Goal: Task Accomplishment & Management: Manage account settings

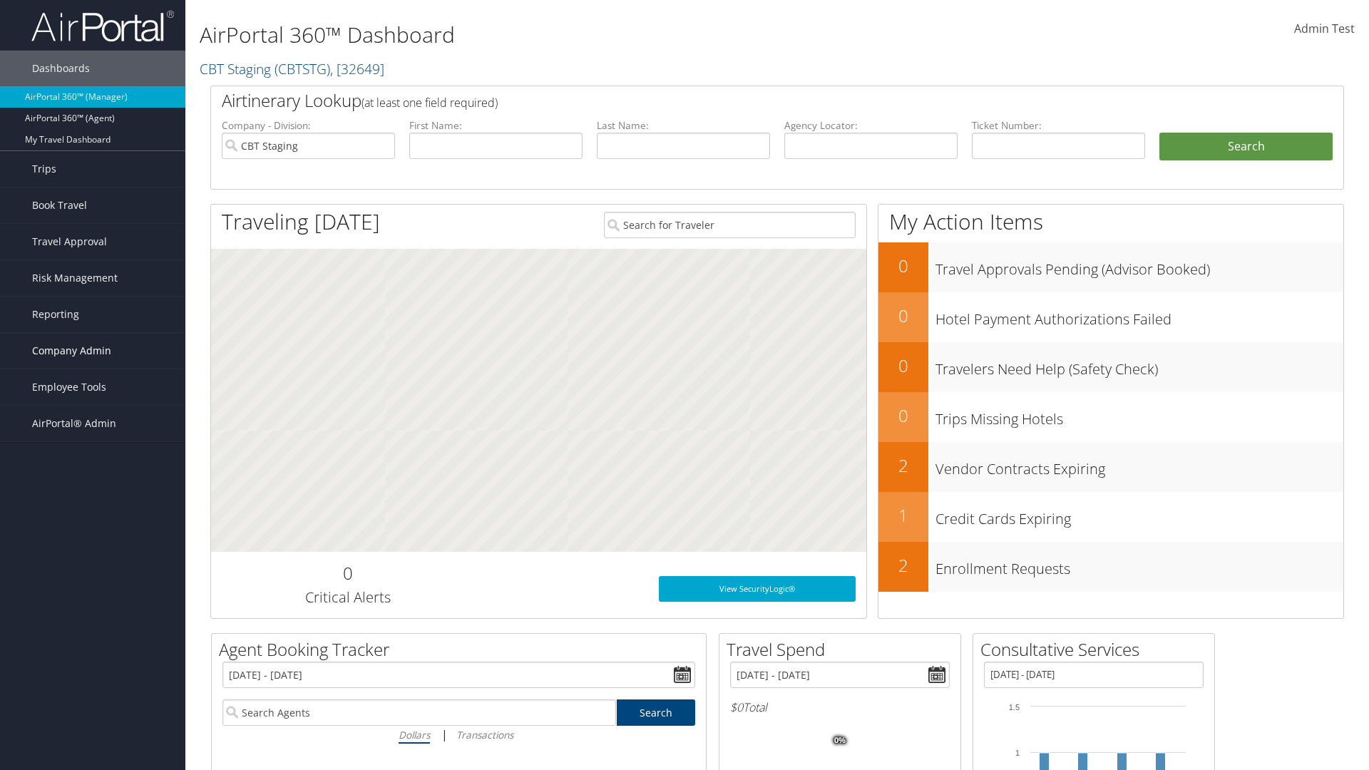
click at [93, 351] on span "Company Admin" at bounding box center [71, 351] width 79 height 36
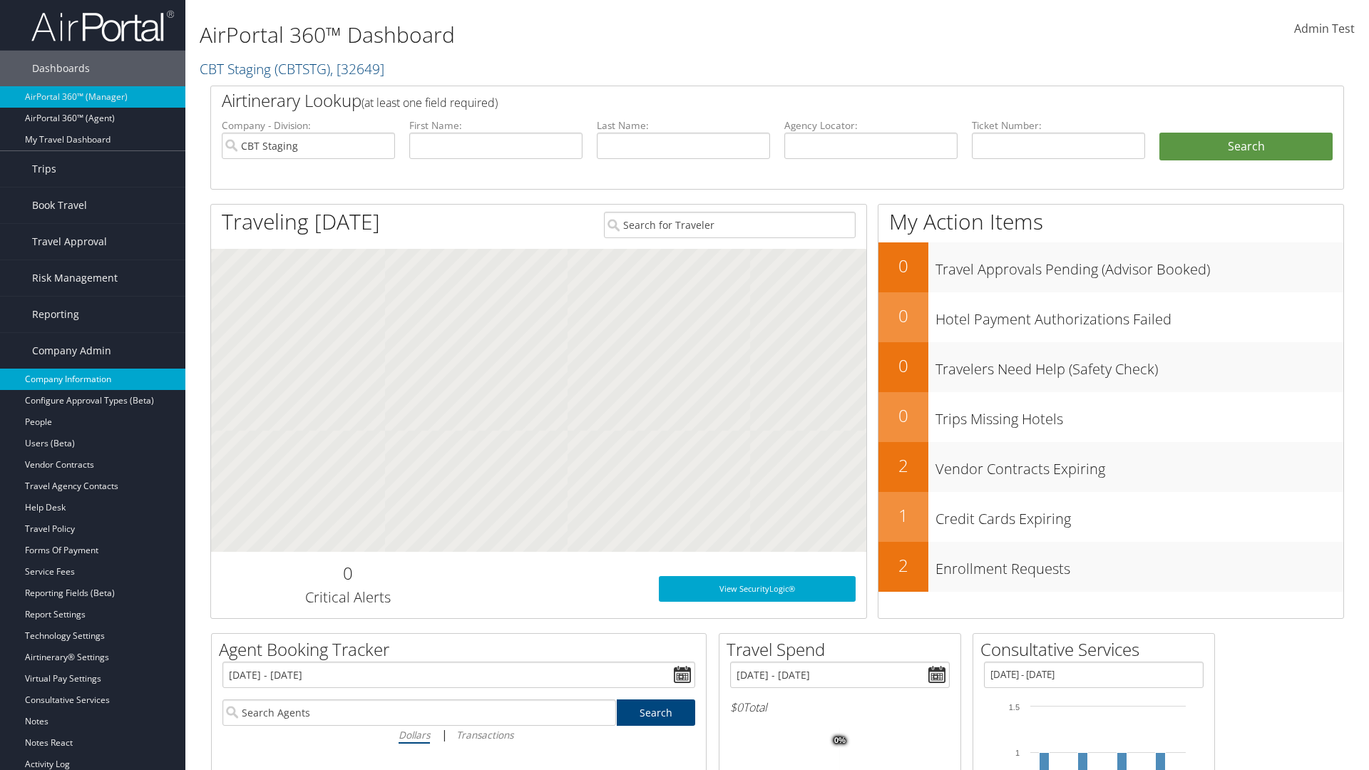
click at [93, 379] on link "Company Information" at bounding box center [92, 379] width 185 height 21
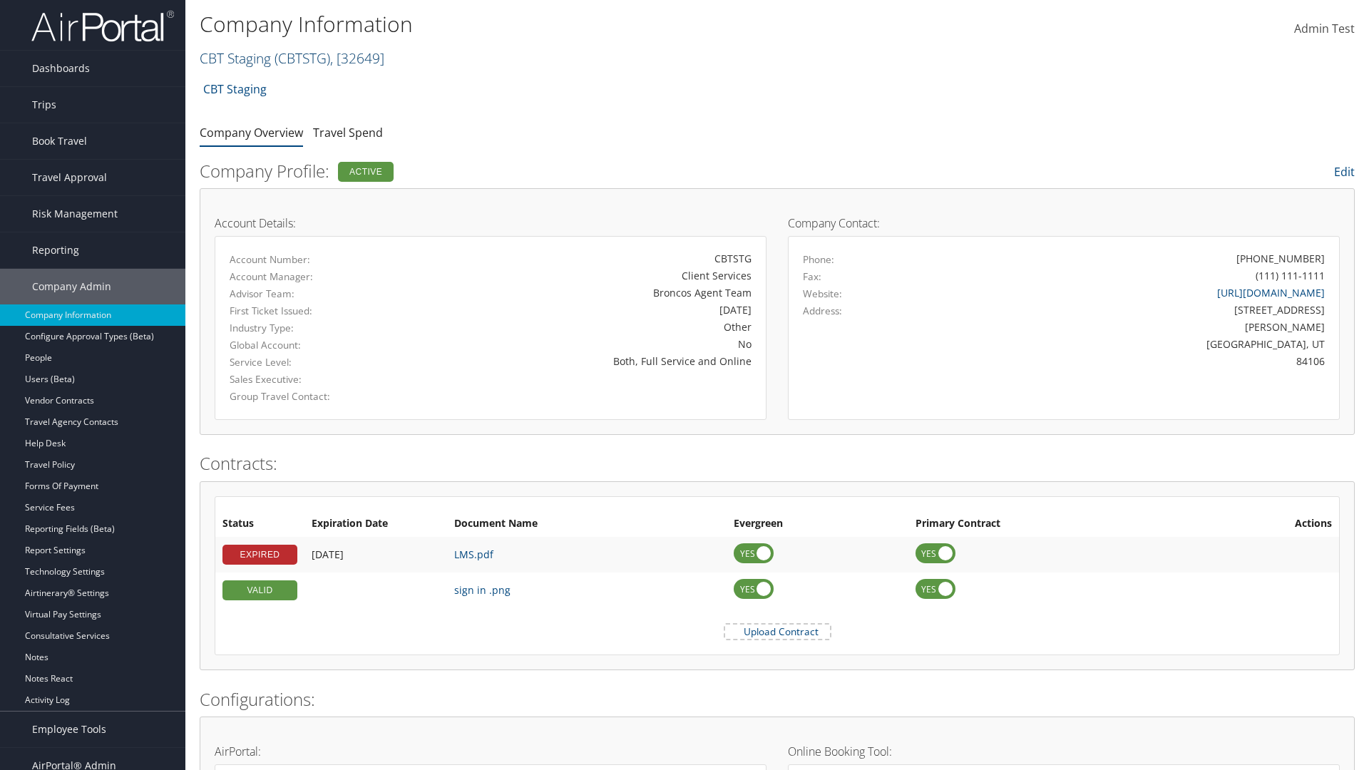
click at [235, 58] on link "CBT Staging ( CBTSTG ) , [ 32649 ]" at bounding box center [292, 57] width 185 height 19
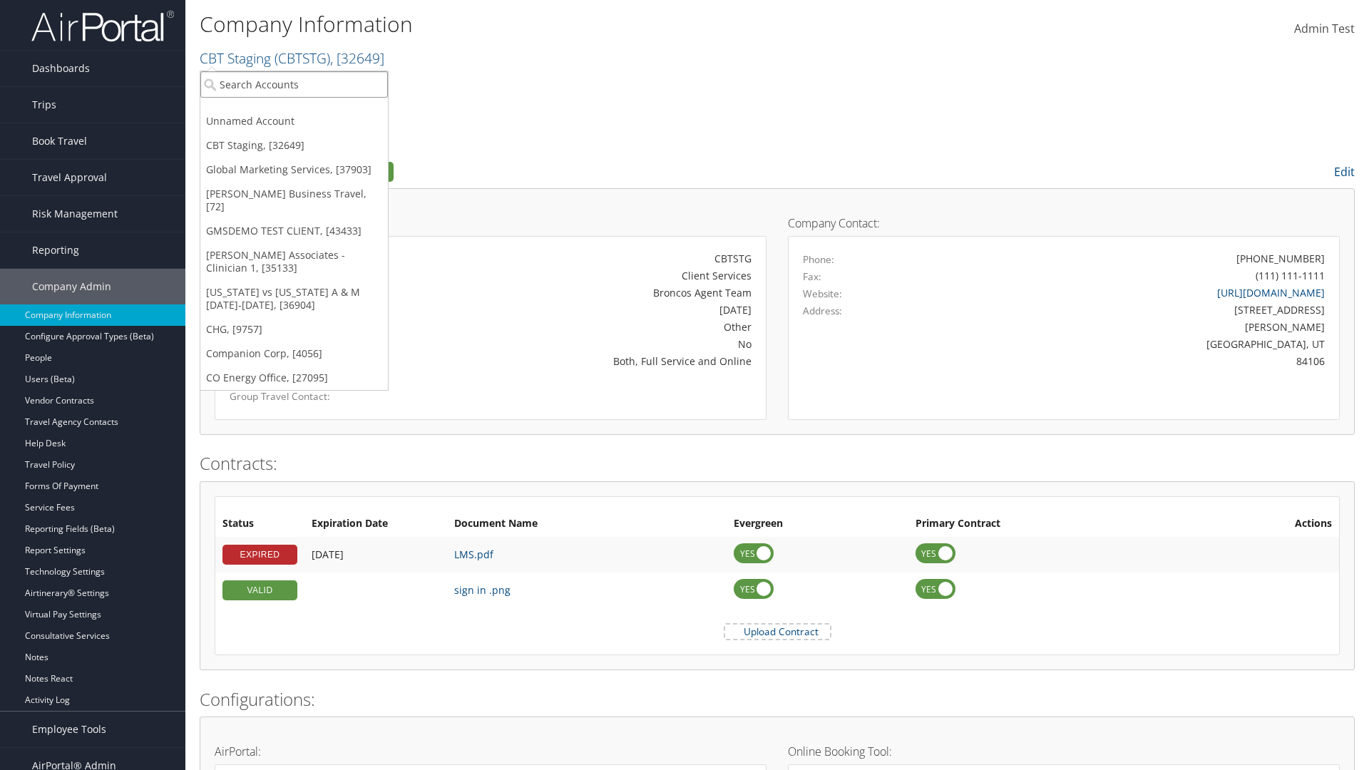
click at [294, 84] on input "search" at bounding box center [294, 84] width 188 height 26
type input "CBTSTG"
click at [294, 111] on div "CBT Staging (CBTSTG), [32649]" at bounding box center [294, 110] width 203 height 13
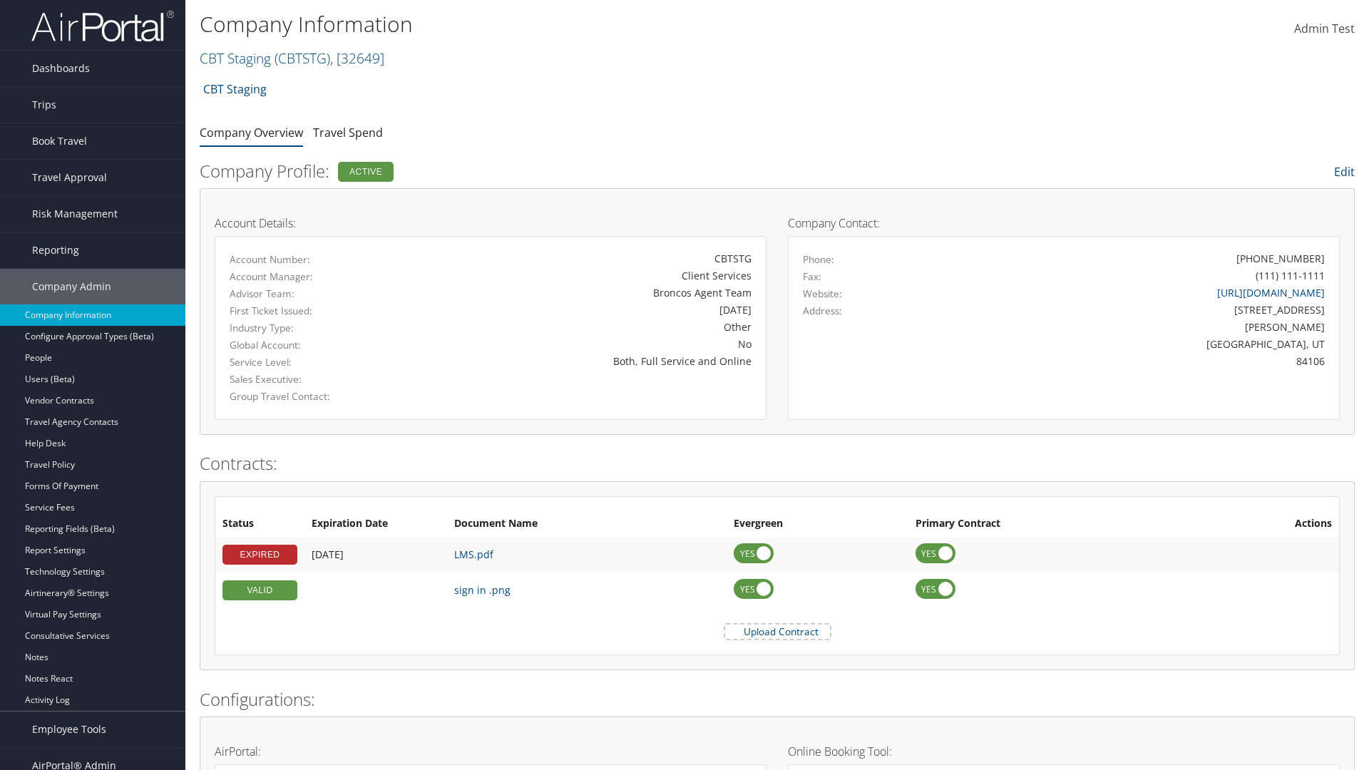
scroll to position [678, 0]
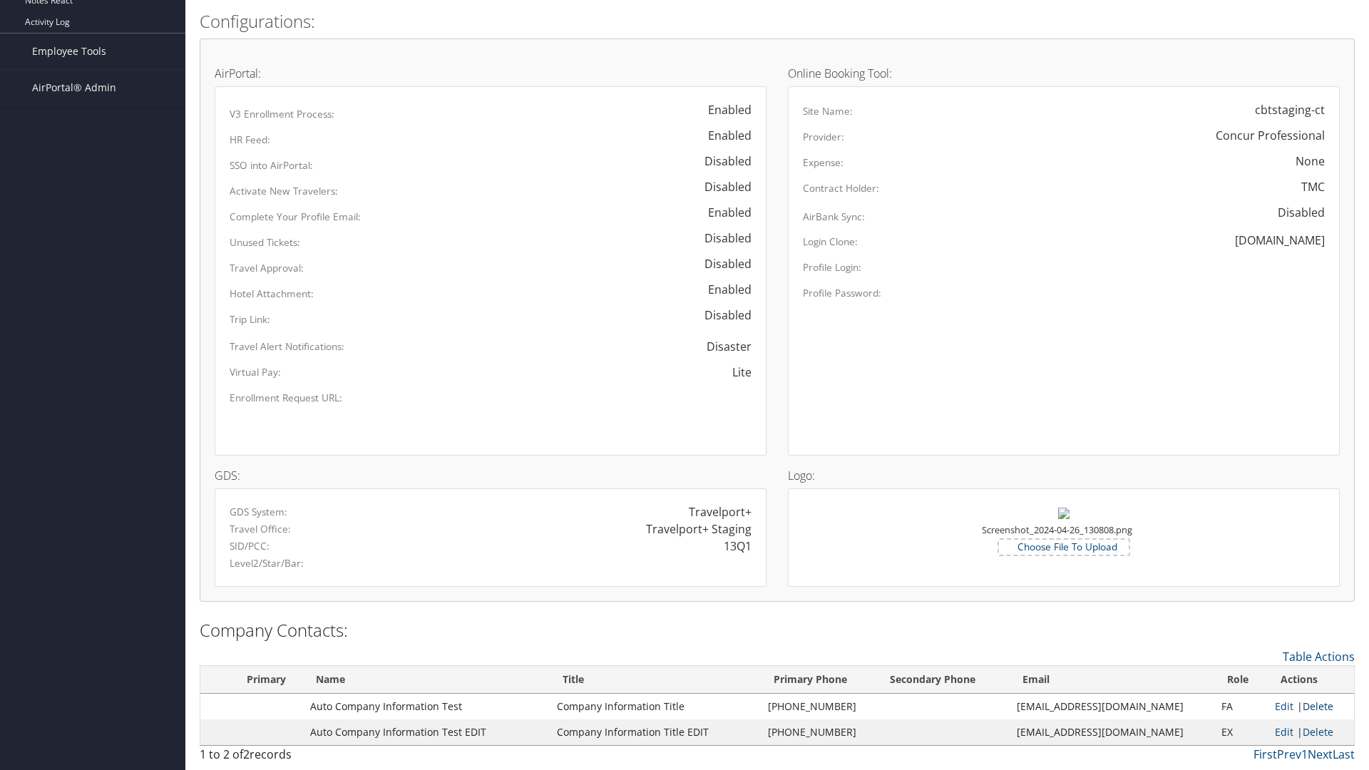
click at [1313, 706] on link "Delete" at bounding box center [1318, 707] width 31 height 14
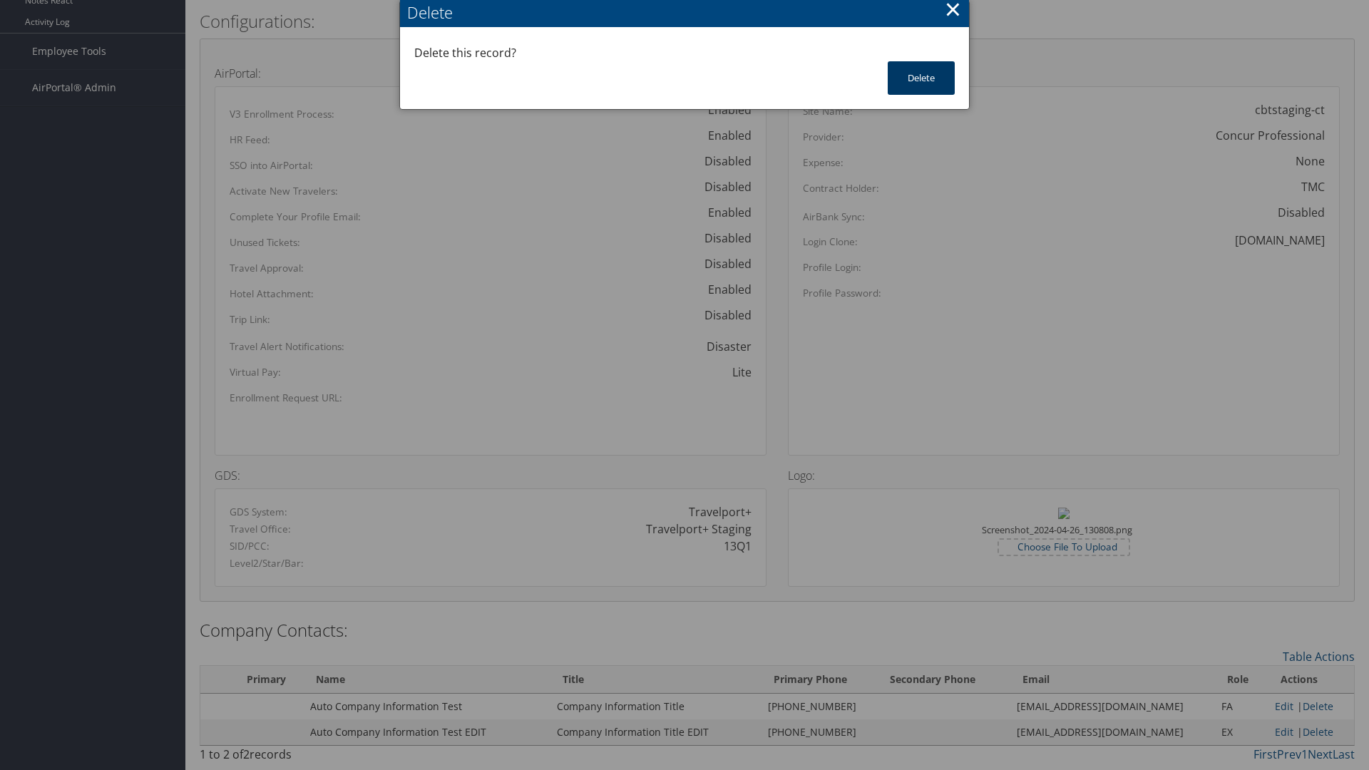
click at [921, 78] on button "Delete" at bounding box center [921, 78] width 67 height 34
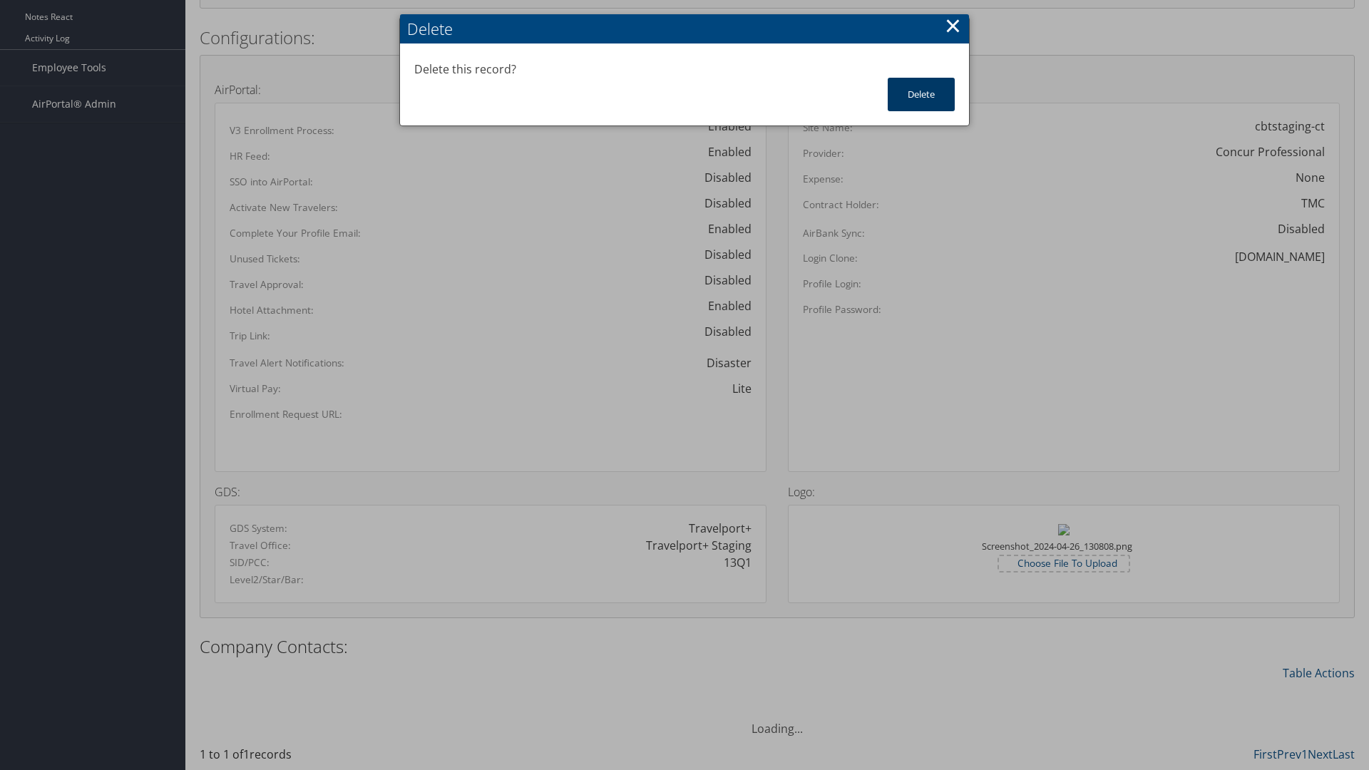
scroll to position [662, 0]
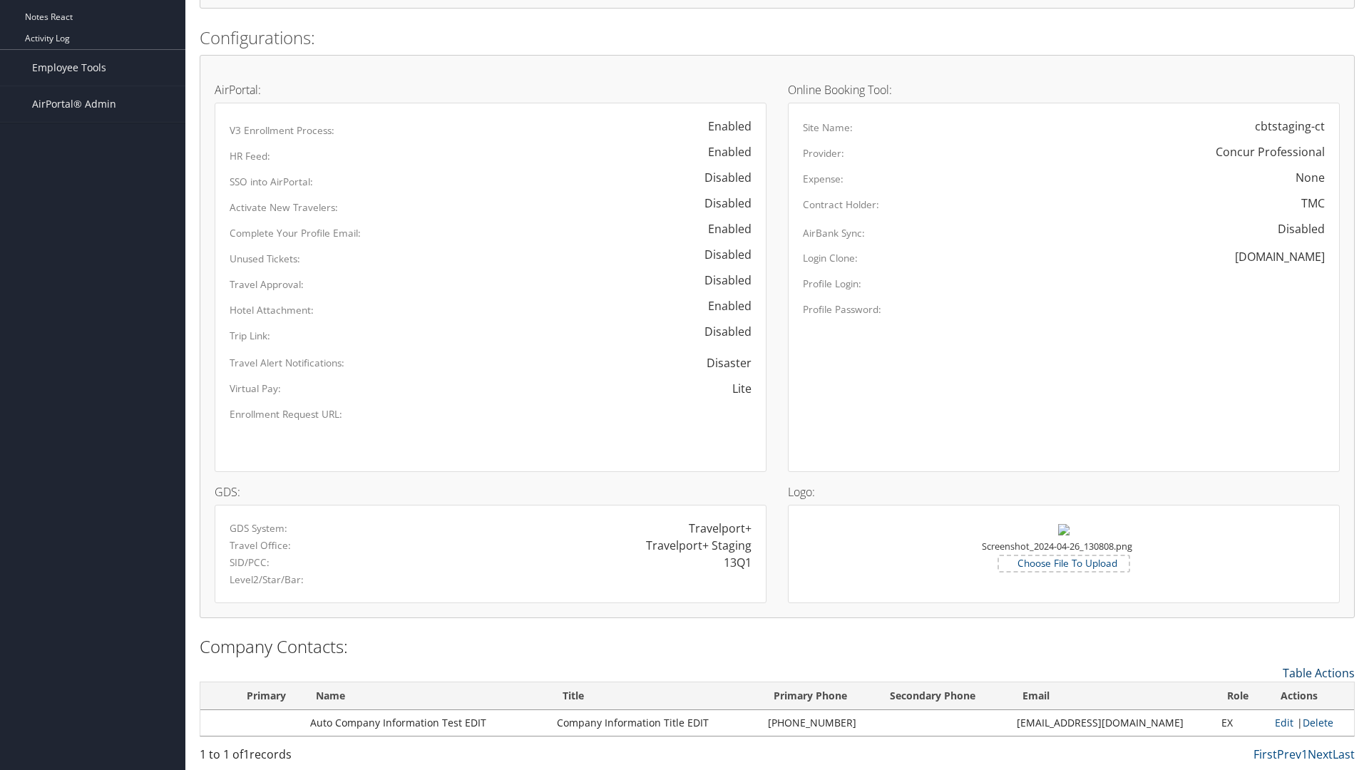
click at [1319, 672] on link "Table Actions" at bounding box center [1319, 673] width 72 height 16
click at [1260, 695] on link "New Contact" at bounding box center [1261, 695] width 188 height 24
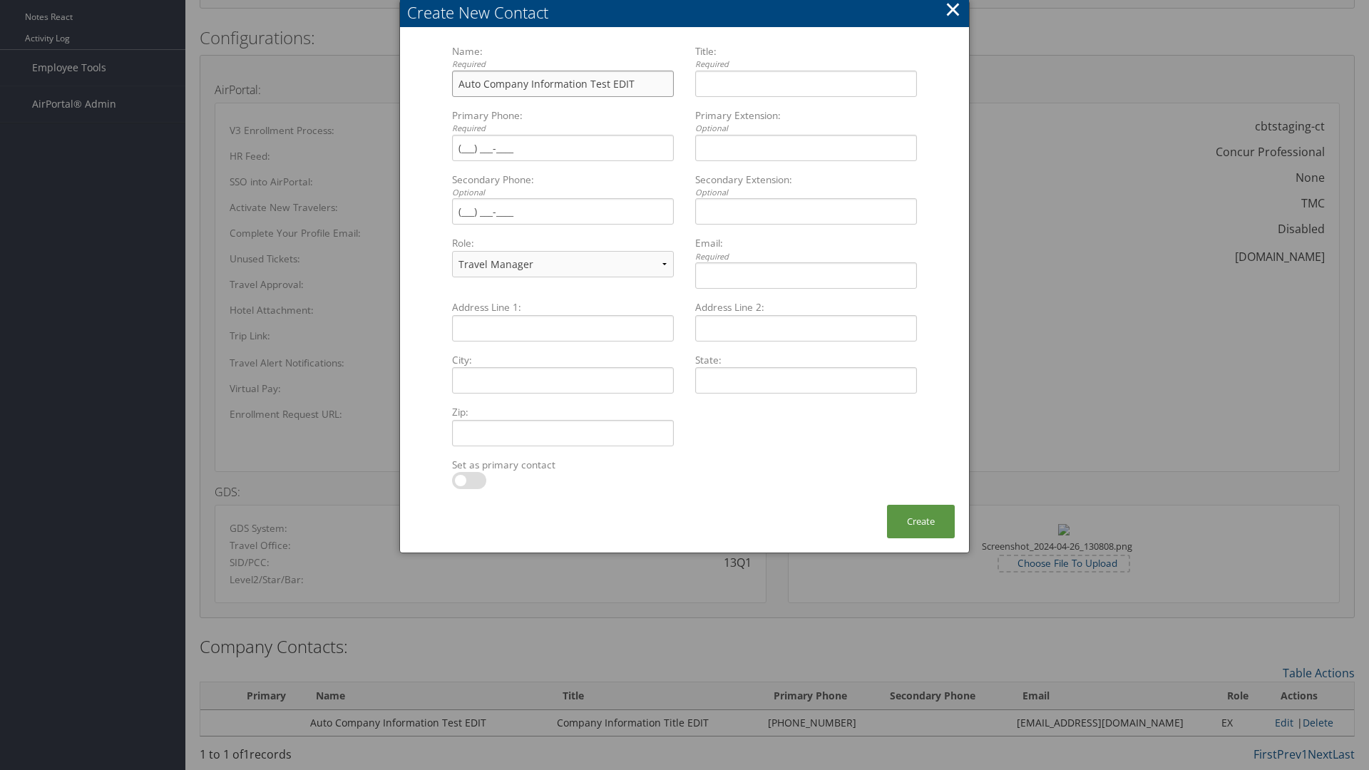
type input "Auto Company Information Test EDIT"
type input "Company Information Title EDIT"
type input "[PHONE_NUMBER]"
select select "EX"
type input "[PHONE_NUMBER]"
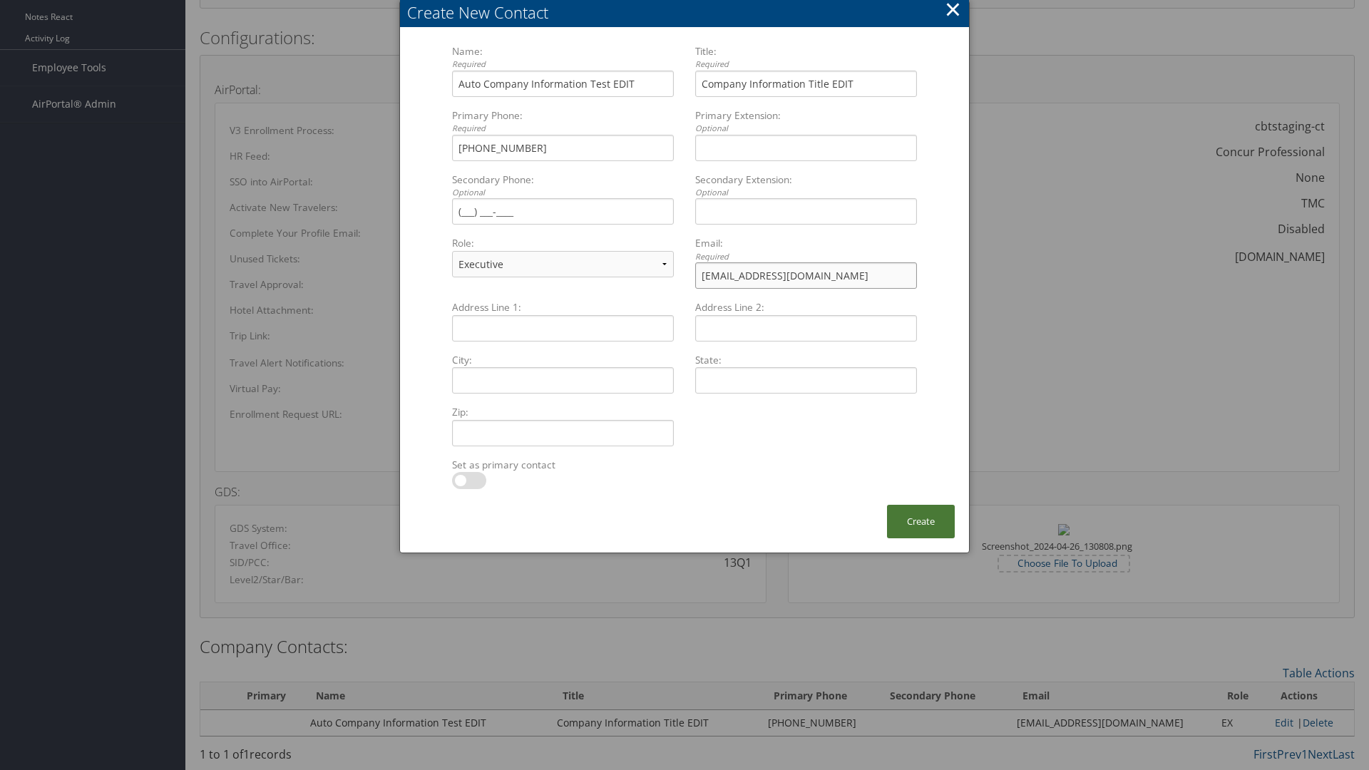
type input "[EMAIL_ADDRESS][DOMAIN_NAME]"
click at [921, 521] on button "Create" at bounding box center [921, 522] width 68 height 34
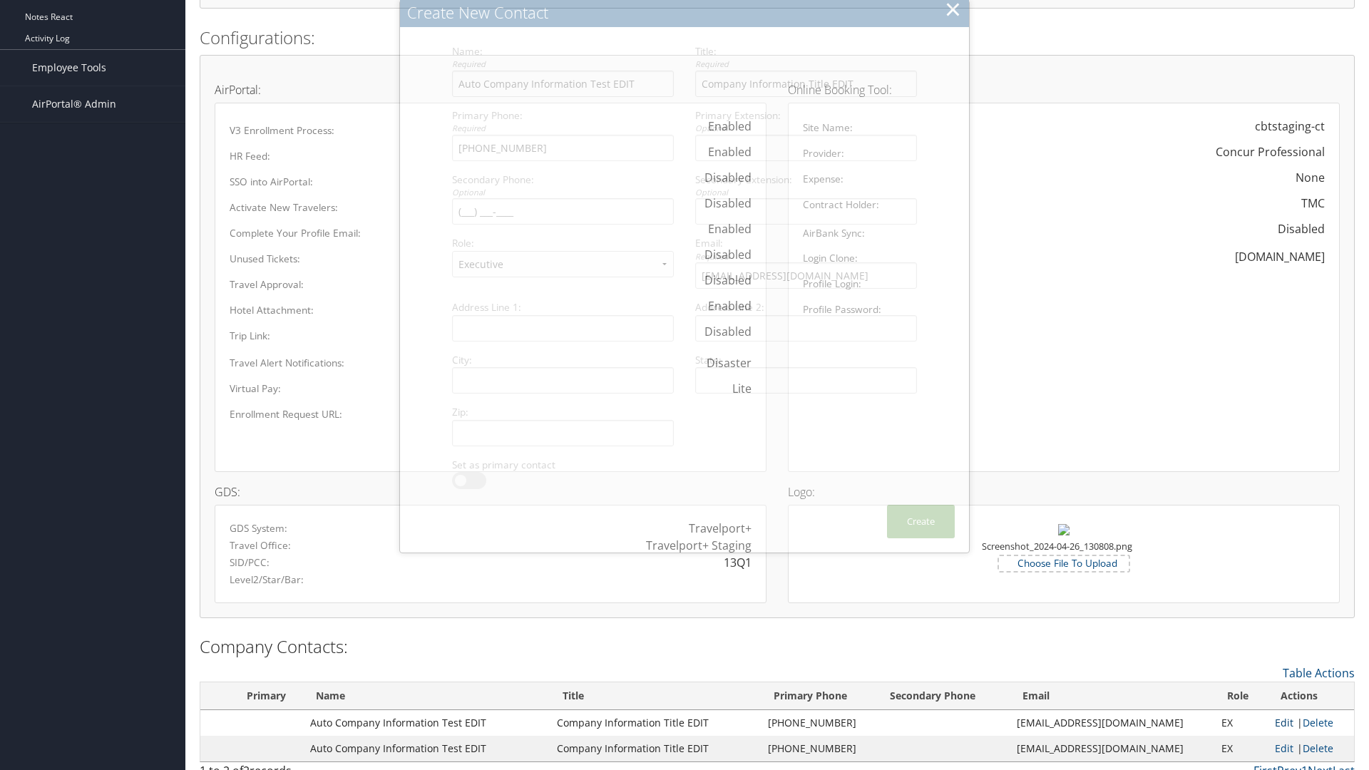
click at [1276, 722] on link "Edit" at bounding box center [1284, 723] width 19 height 14
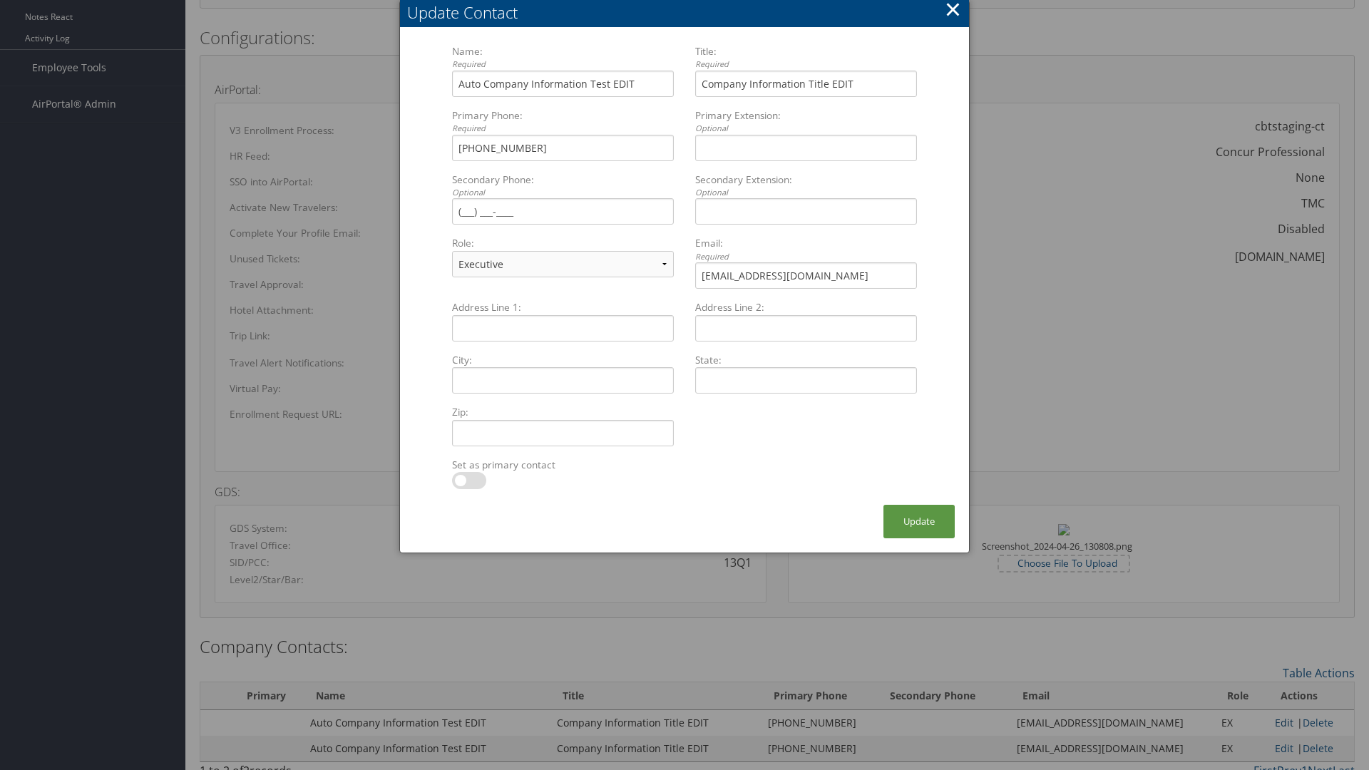
select select "FA"
click at [919, 521] on button "Update" at bounding box center [919, 522] width 71 height 34
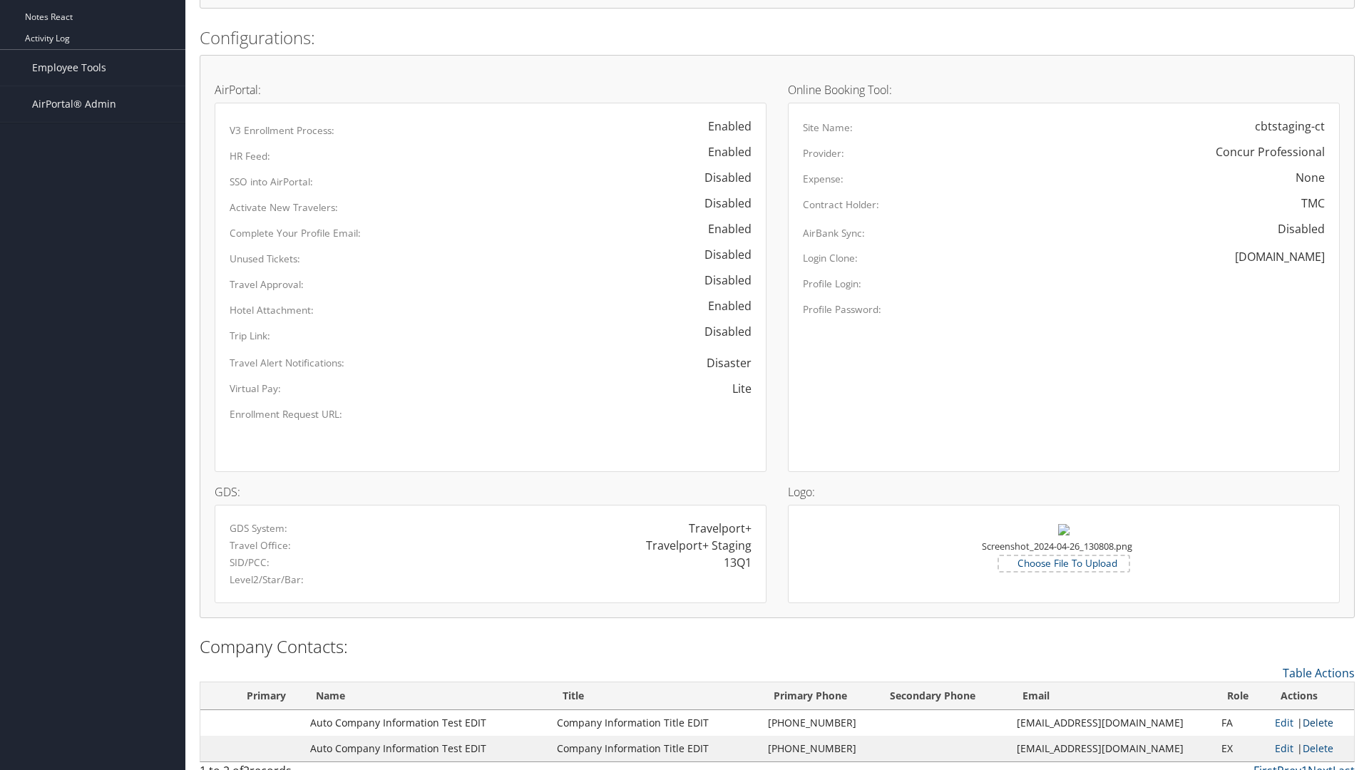
click at [1313, 722] on link "Delete" at bounding box center [1318, 723] width 31 height 14
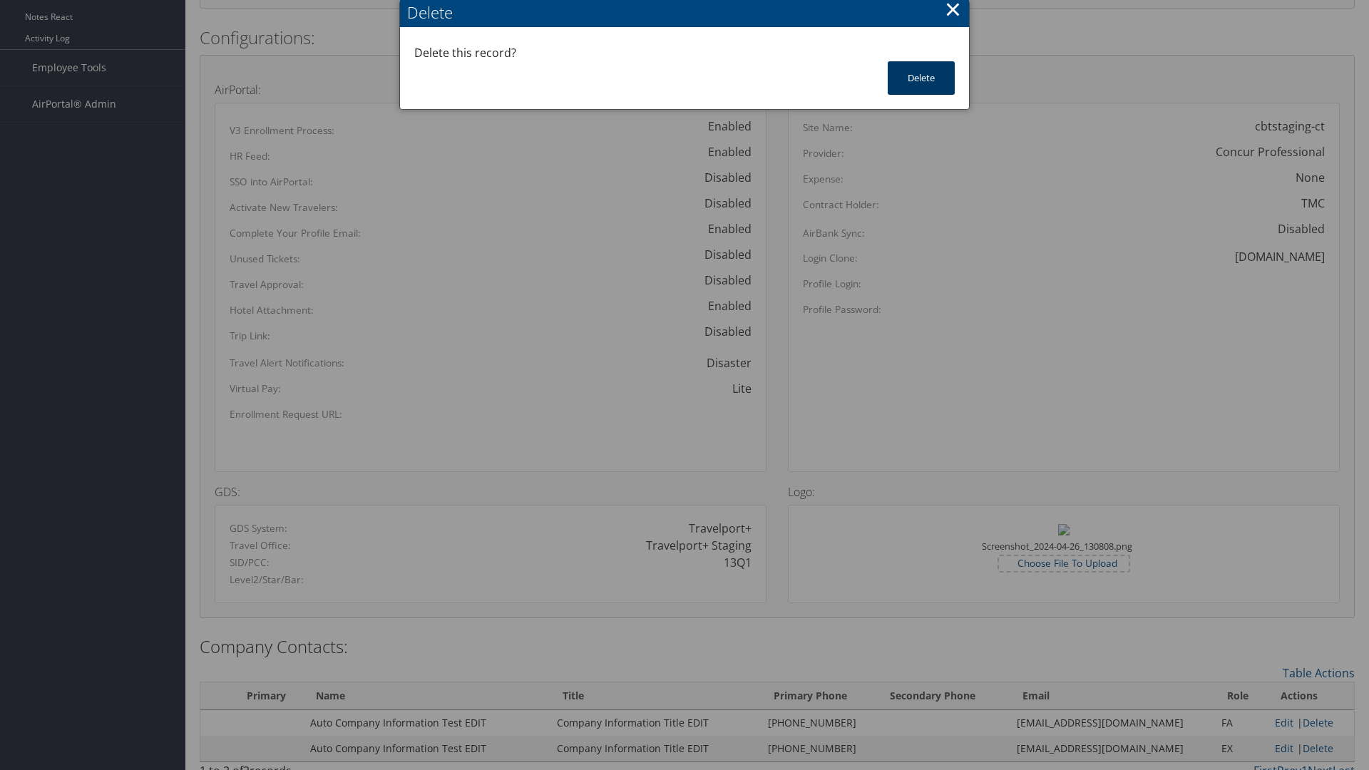
click at [921, 78] on button "Delete" at bounding box center [921, 78] width 67 height 34
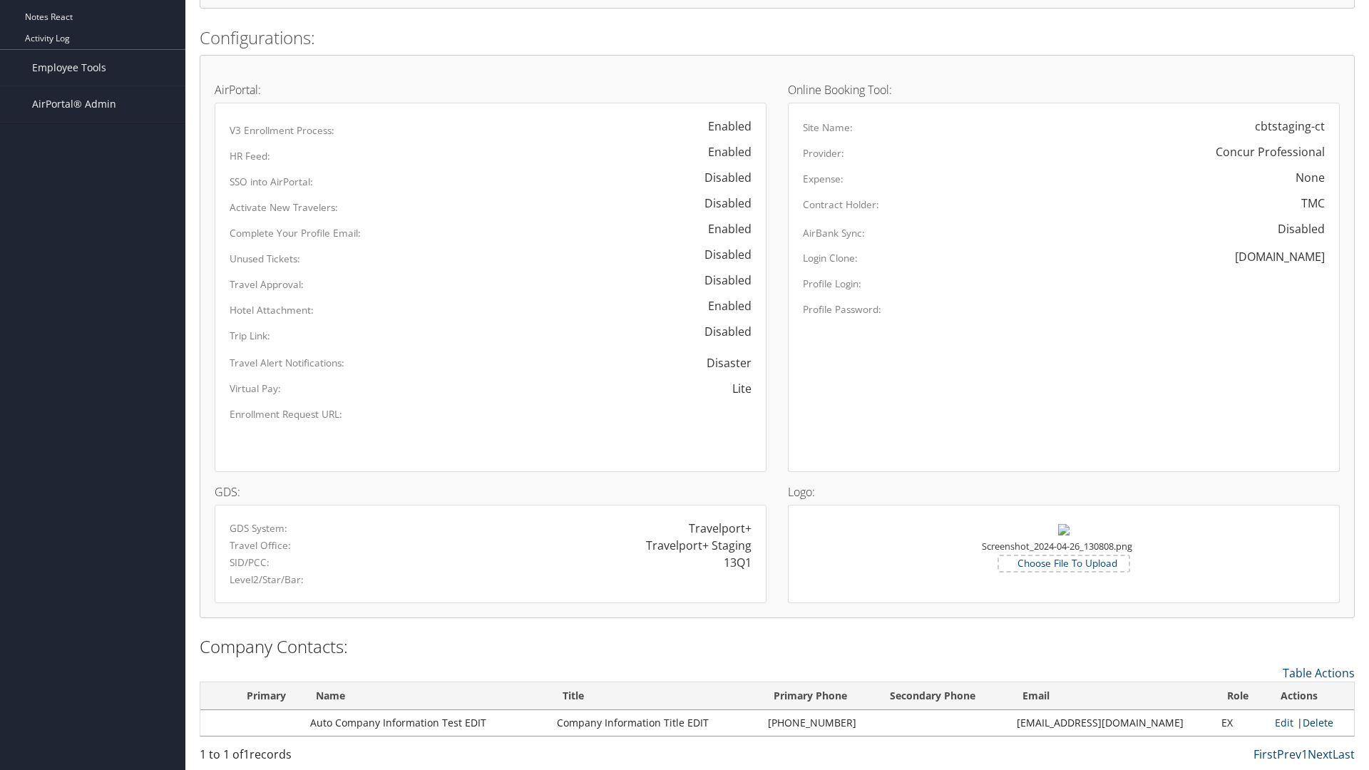
click at [1313, 722] on link "Delete" at bounding box center [1318, 723] width 31 height 14
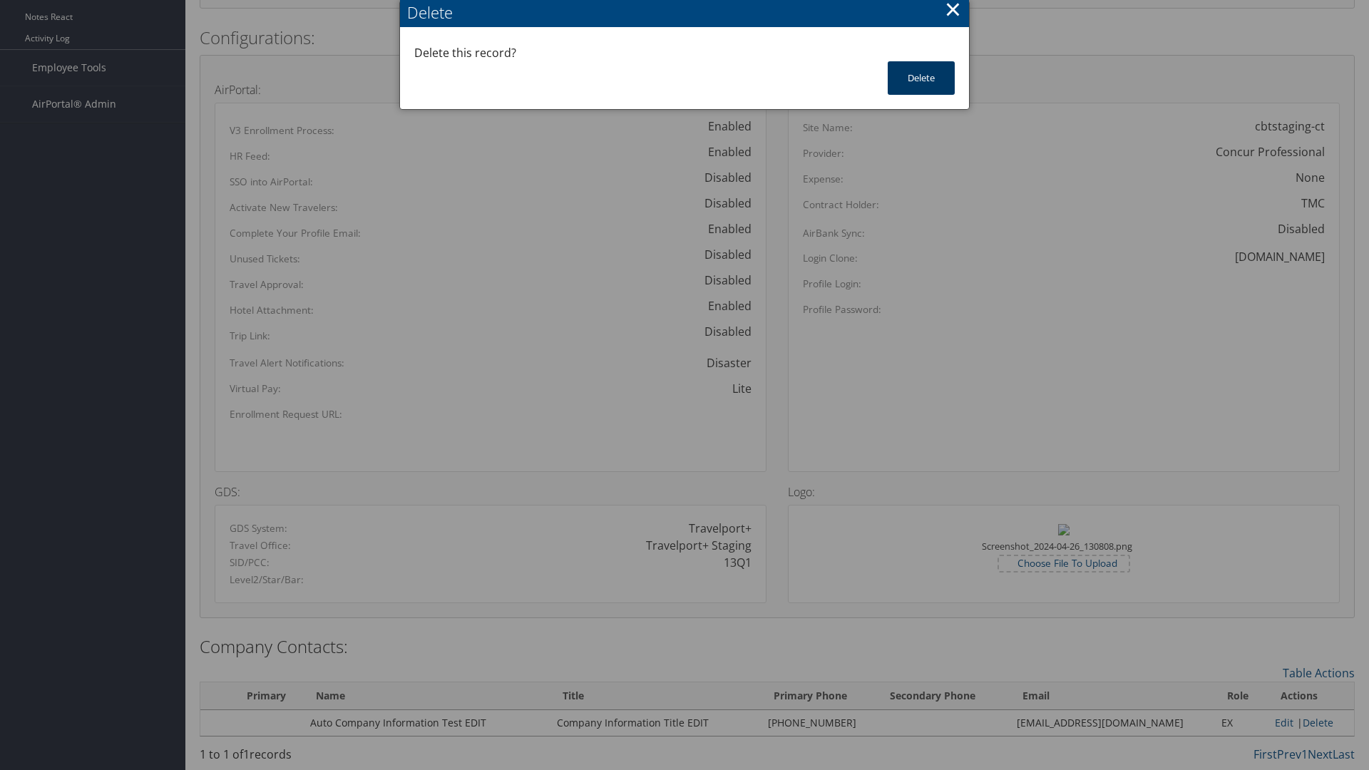
click at [921, 78] on button "Delete" at bounding box center [921, 78] width 67 height 34
